Goal: Find specific page/section: Find specific page/section

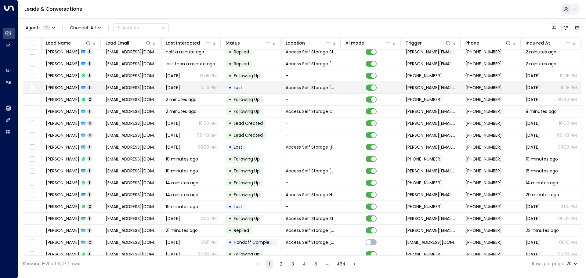
scroll to position [34, 0]
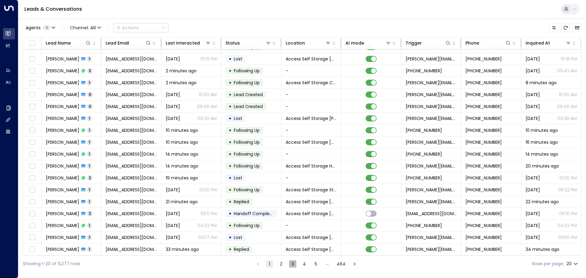
click at [290, 263] on button "3" at bounding box center [292, 263] width 7 height 7
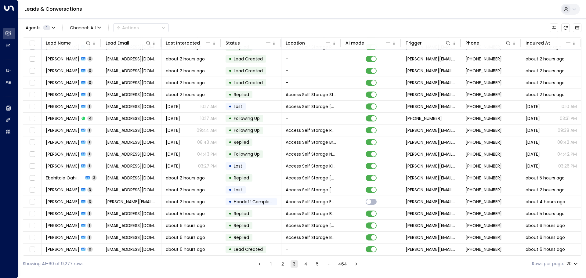
scroll to position [34, 0]
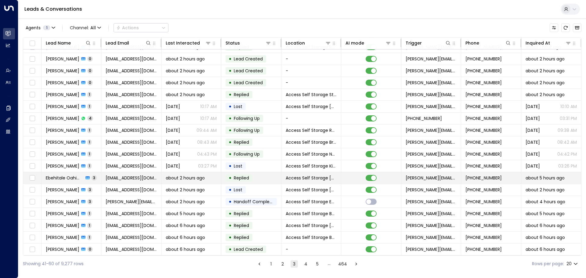
click at [124, 177] on span "[EMAIL_ADDRESS][DOMAIN_NAME]" at bounding box center [131, 178] width 51 height 6
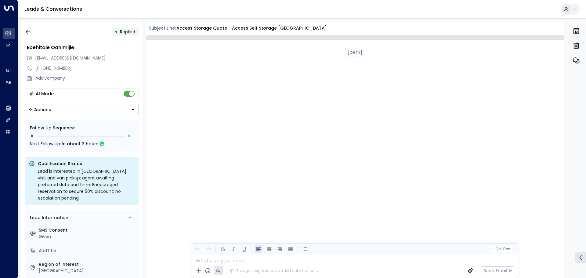
scroll to position [511, 0]
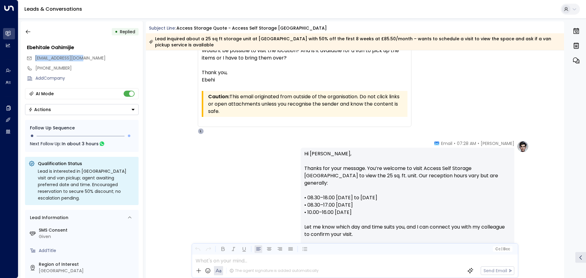
drag, startPoint x: 84, startPoint y: 59, endPoint x: 28, endPoint y: 58, distance: 55.2
click at [28, 58] on div "[EMAIL_ADDRESS][DOMAIN_NAME]" at bounding box center [83, 58] width 112 height 10
copy span "[EMAIL_ADDRESS][DOMAIN_NAME]"
click at [27, 31] on icon "button" at bounding box center [28, 32] width 6 height 6
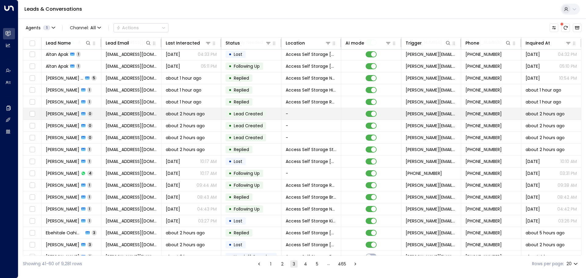
scroll to position [34, 0]
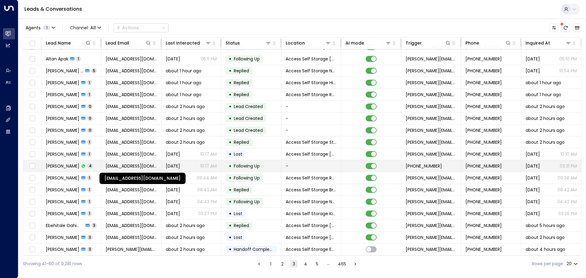
click at [134, 164] on span "[EMAIL_ADDRESS][DOMAIN_NAME]" at bounding box center [131, 166] width 51 height 6
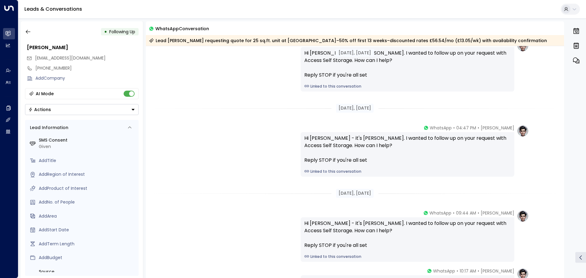
scroll to position [12, 0]
